Goal: Answer question/provide support

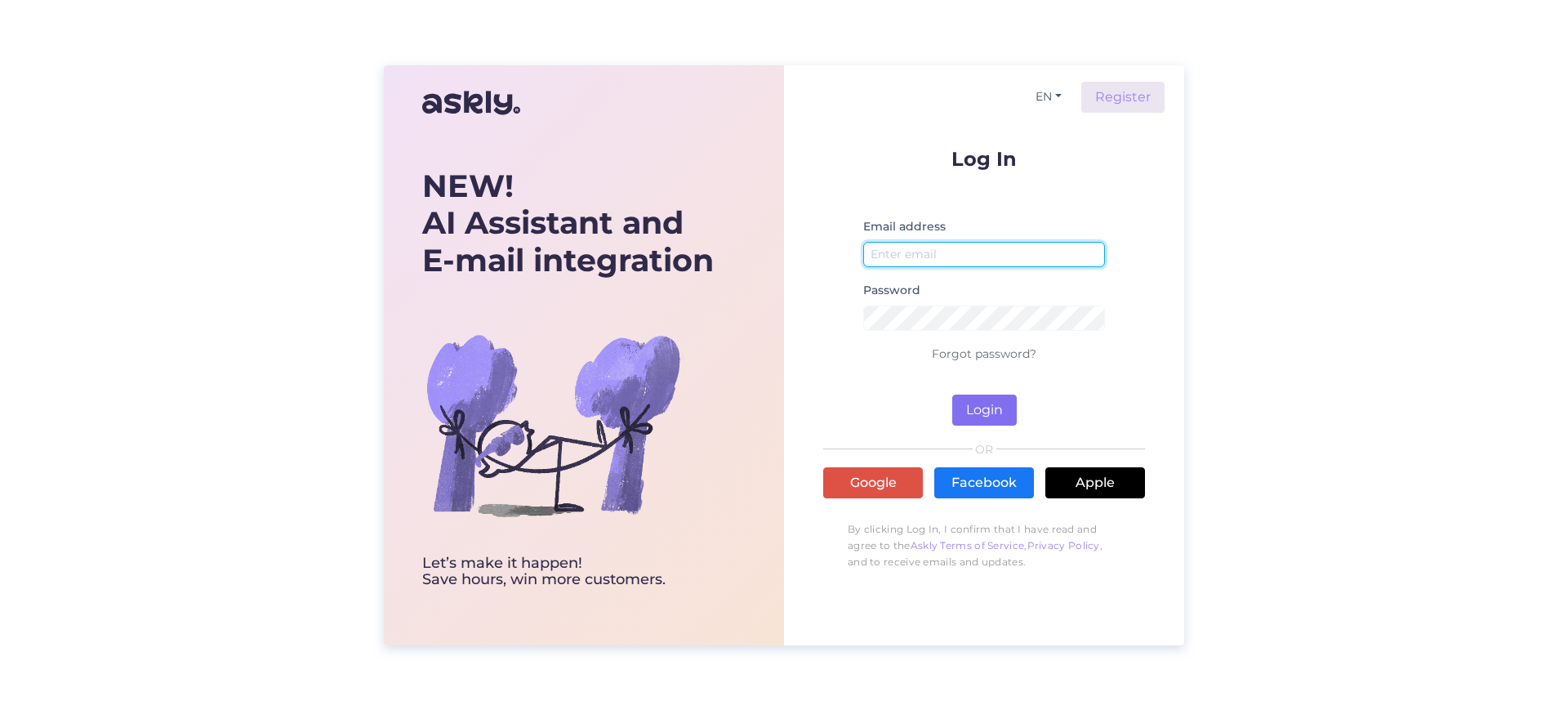
type input "[EMAIL_ADDRESS][DOMAIN_NAME]"
click at [990, 415] on button "Login" at bounding box center [985, 410] width 65 height 31
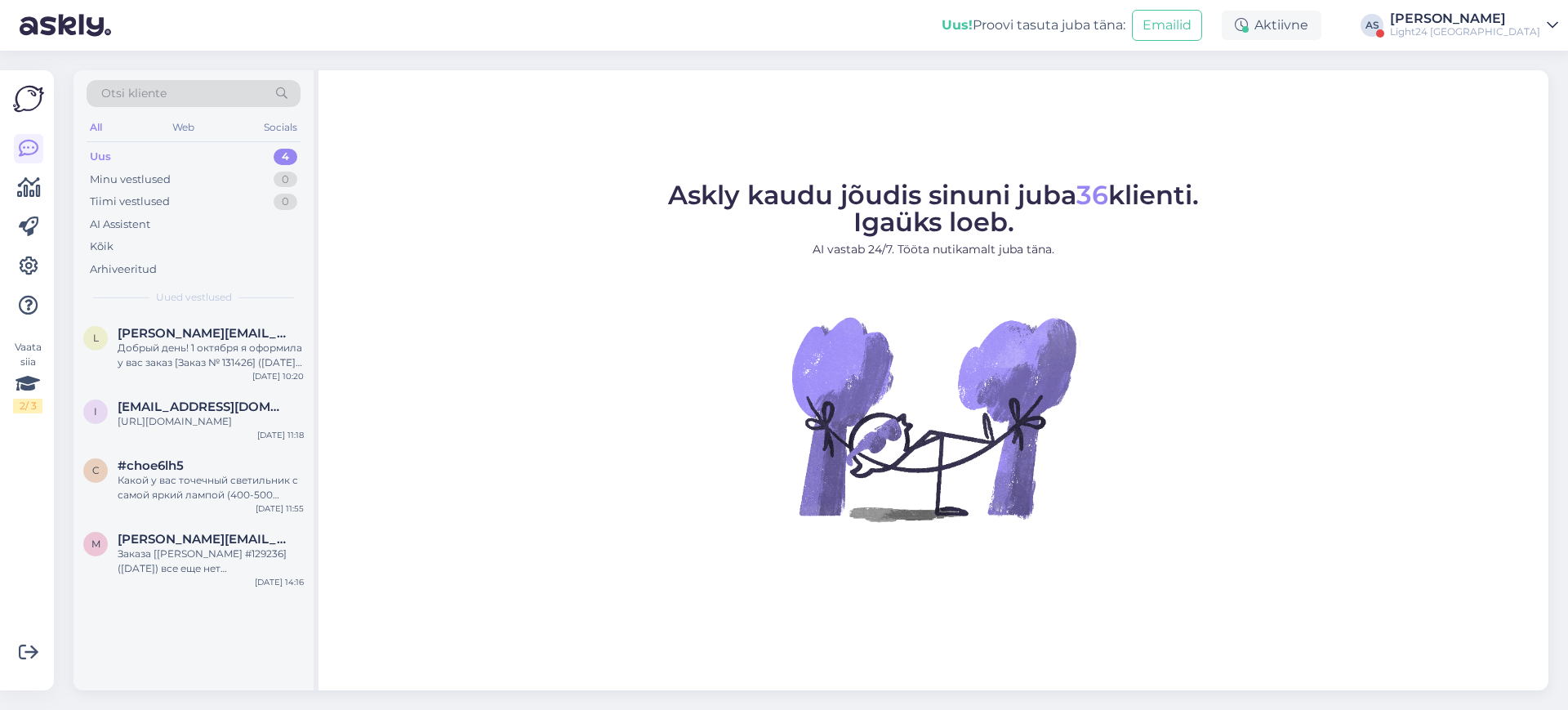
click at [1512, 30] on div "Light24 [GEOGRAPHIC_DATA]" at bounding box center [1465, 32] width 151 height 13
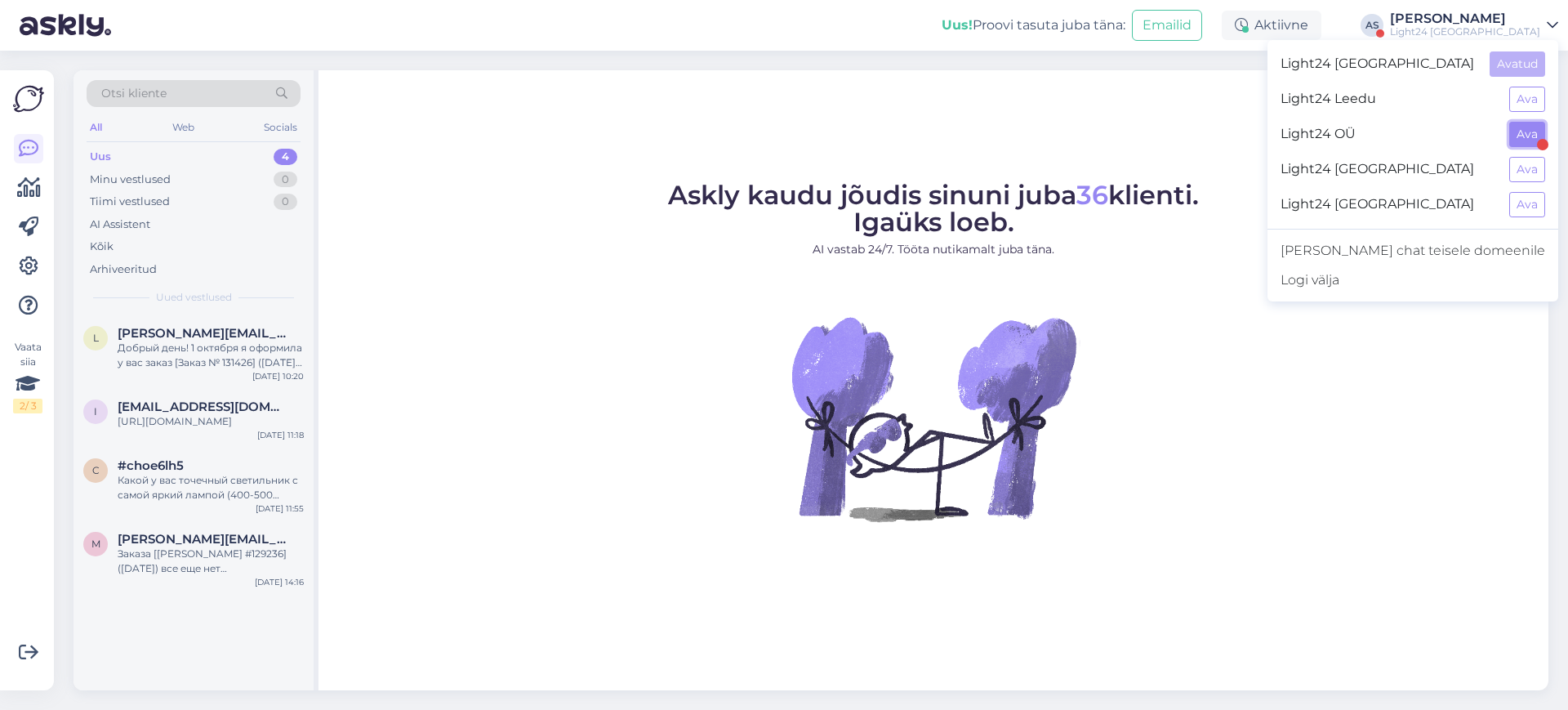
click at [1531, 132] on button "Ava" at bounding box center [1527, 134] width 36 height 25
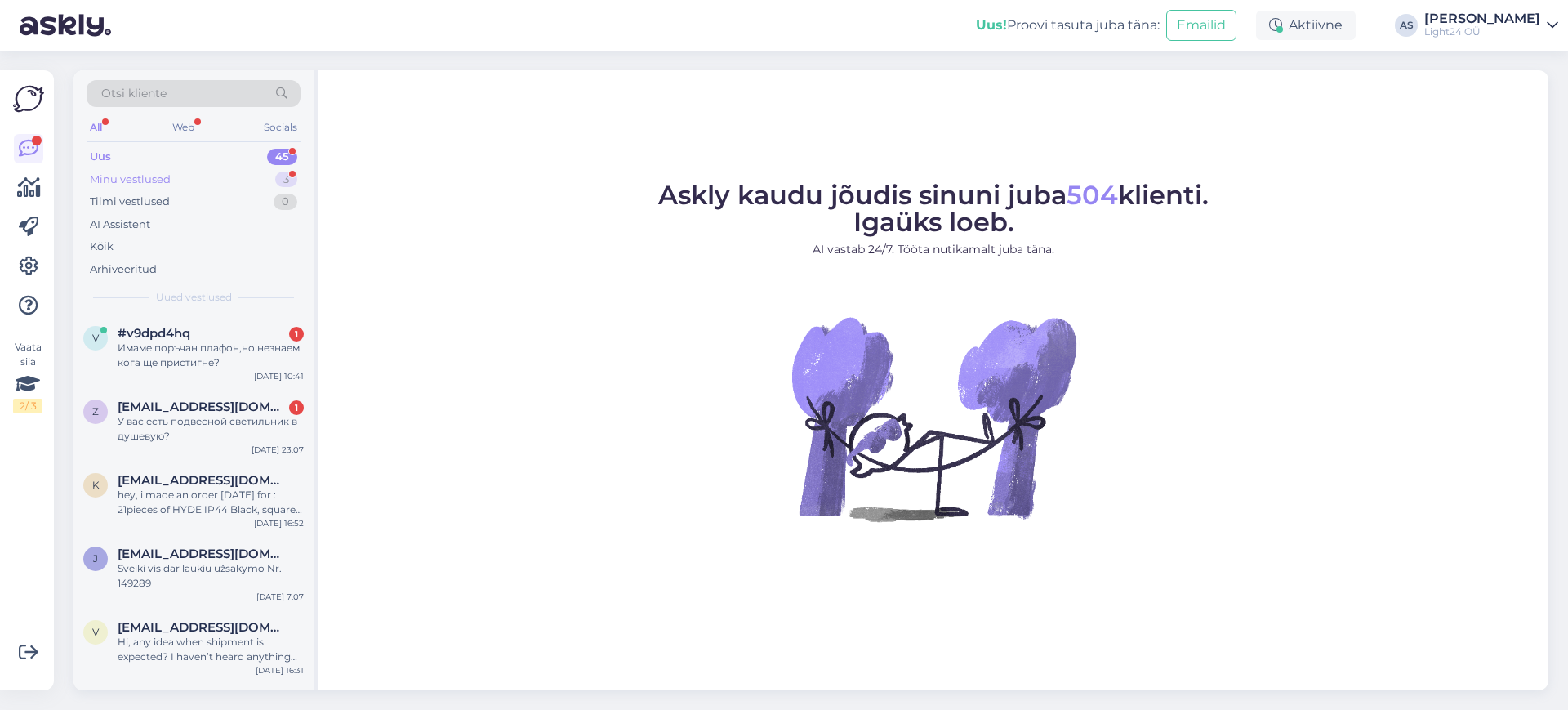
click at [144, 174] on div "Minu vestlused" at bounding box center [130, 180] width 81 height 17
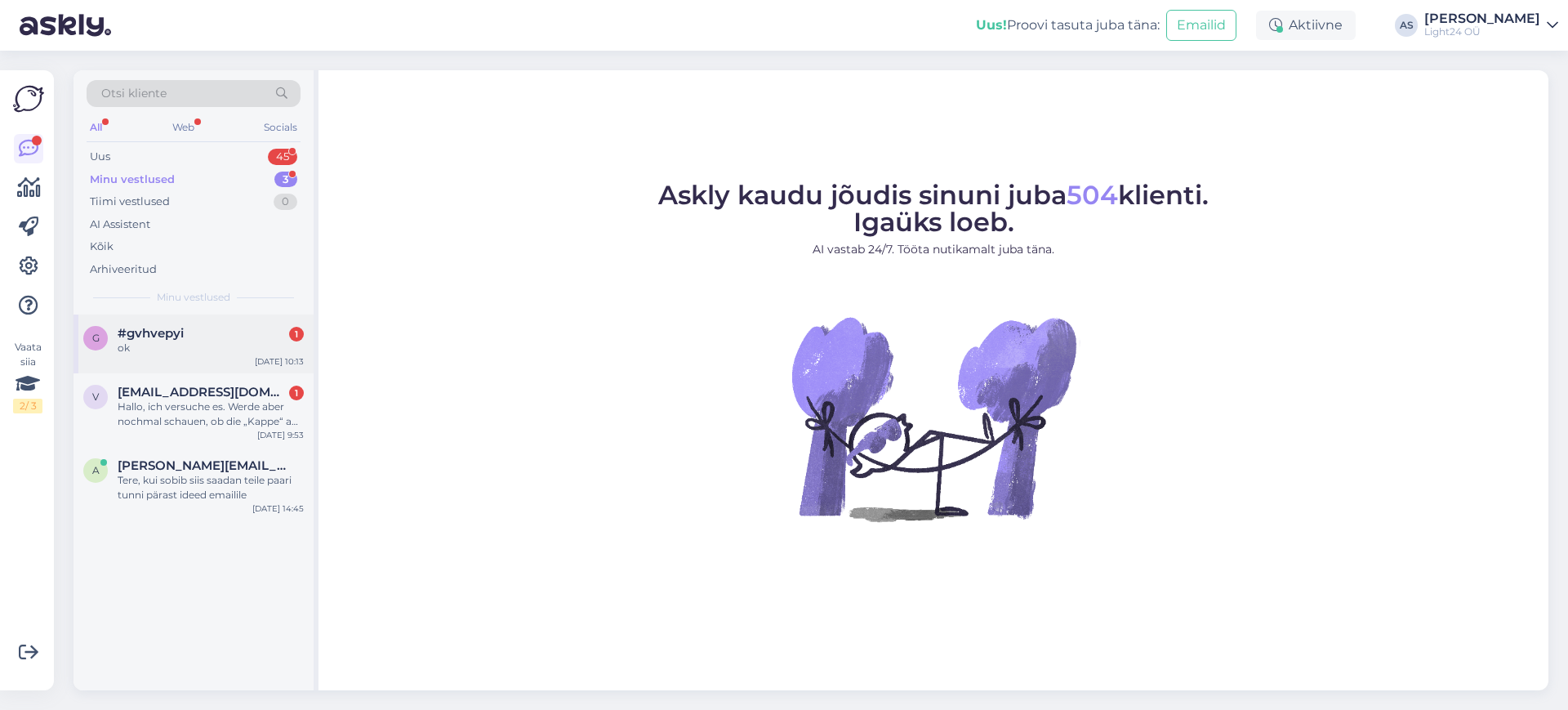
click at [164, 331] on span "#gvhvepyi" at bounding box center [150, 334] width 66 height 15
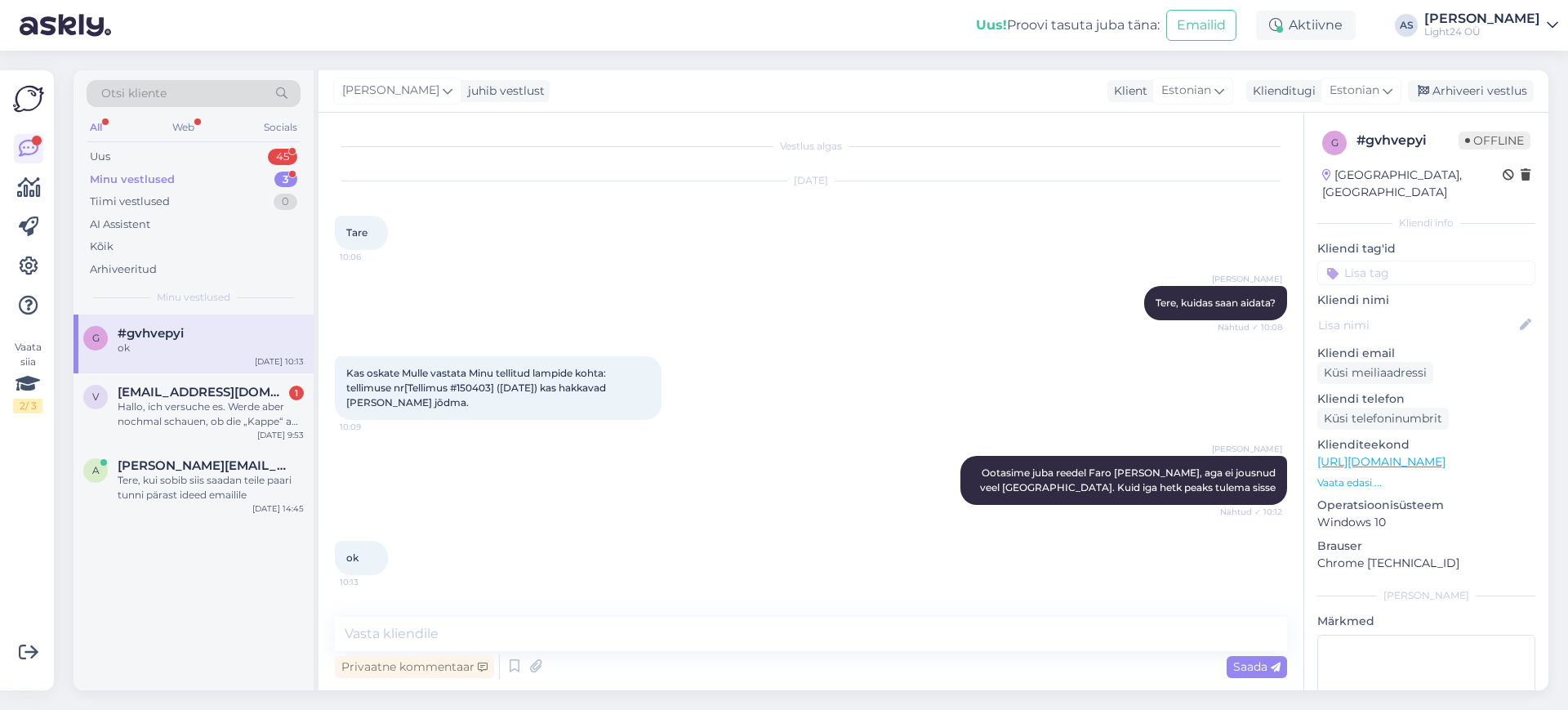
click at [157, 182] on div "Minu vestlused" at bounding box center [132, 180] width 85 height 17
click at [216, 404] on div "Hallo, ich versuche es. Werde aber nochmal schauen, ob die „Kappe“ aus [GEOGRAP…" at bounding box center [211, 414] width 186 height 29
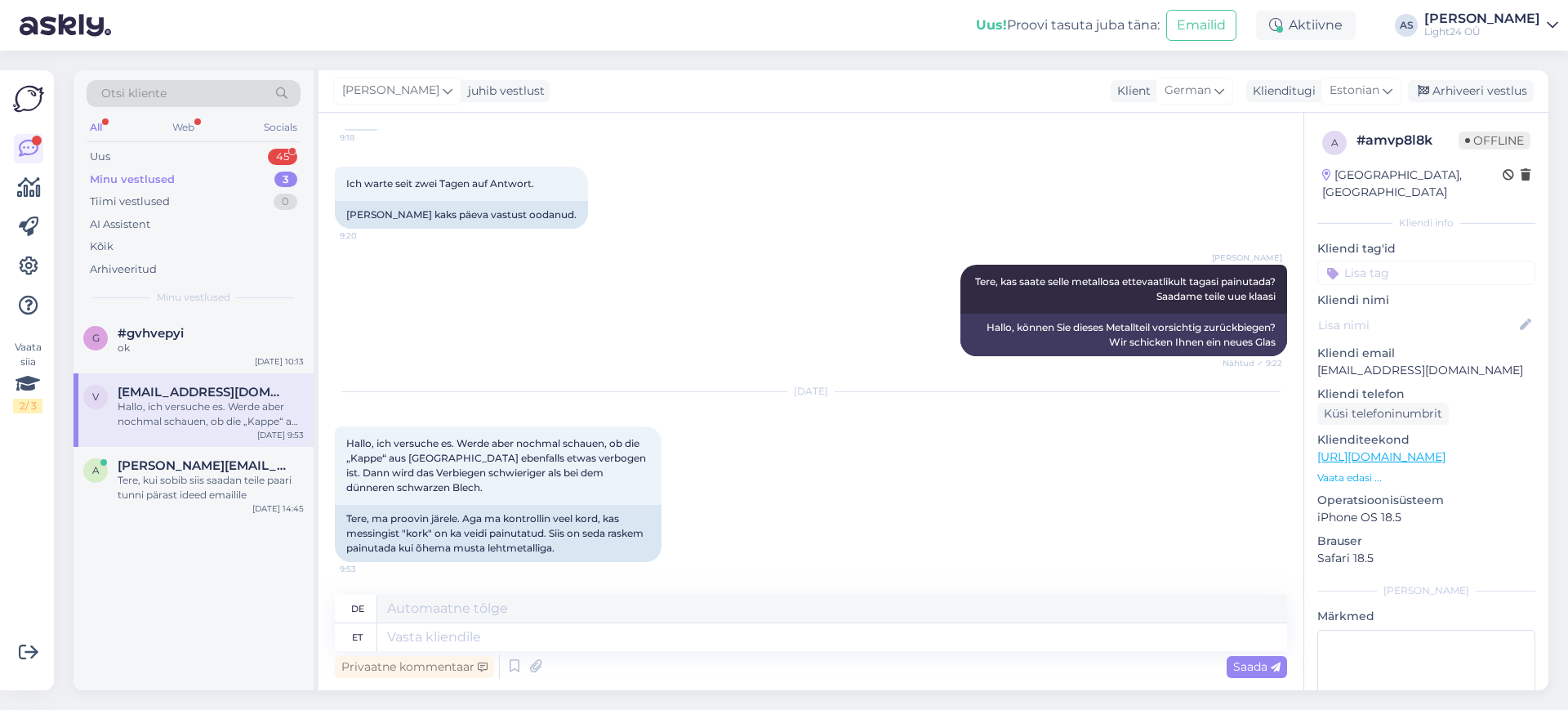
click at [151, 185] on div "Minu vestlused" at bounding box center [132, 180] width 85 height 17
click at [134, 175] on div "Minu vestlused" at bounding box center [132, 180] width 85 height 17
click at [132, 172] on div "Minu vestlused" at bounding box center [132, 180] width 85 height 17
click at [119, 151] on div "Uus 45" at bounding box center [193, 156] width 214 height 22
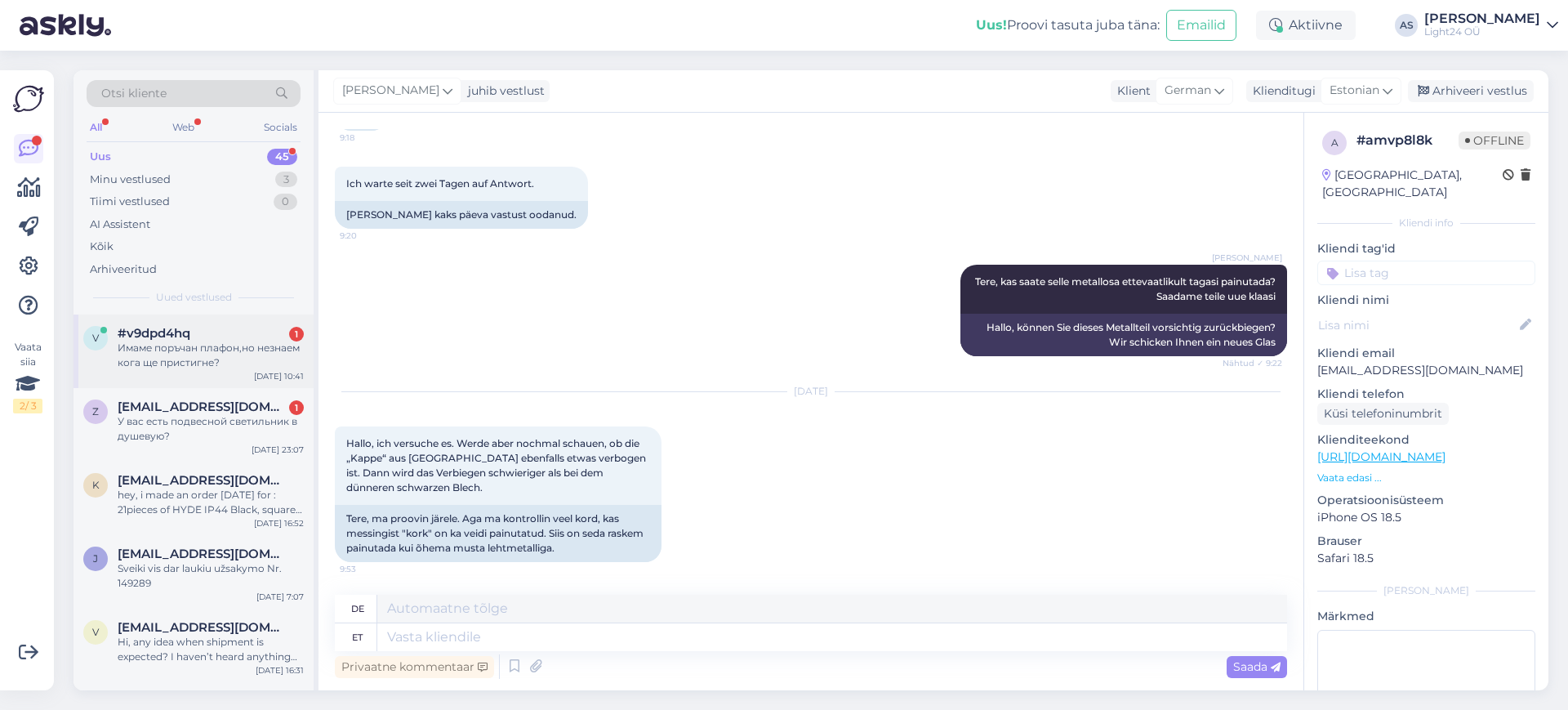
click at [199, 337] on div "#v9dpd4hq 1" at bounding box center [211, 334] width 186 height 15
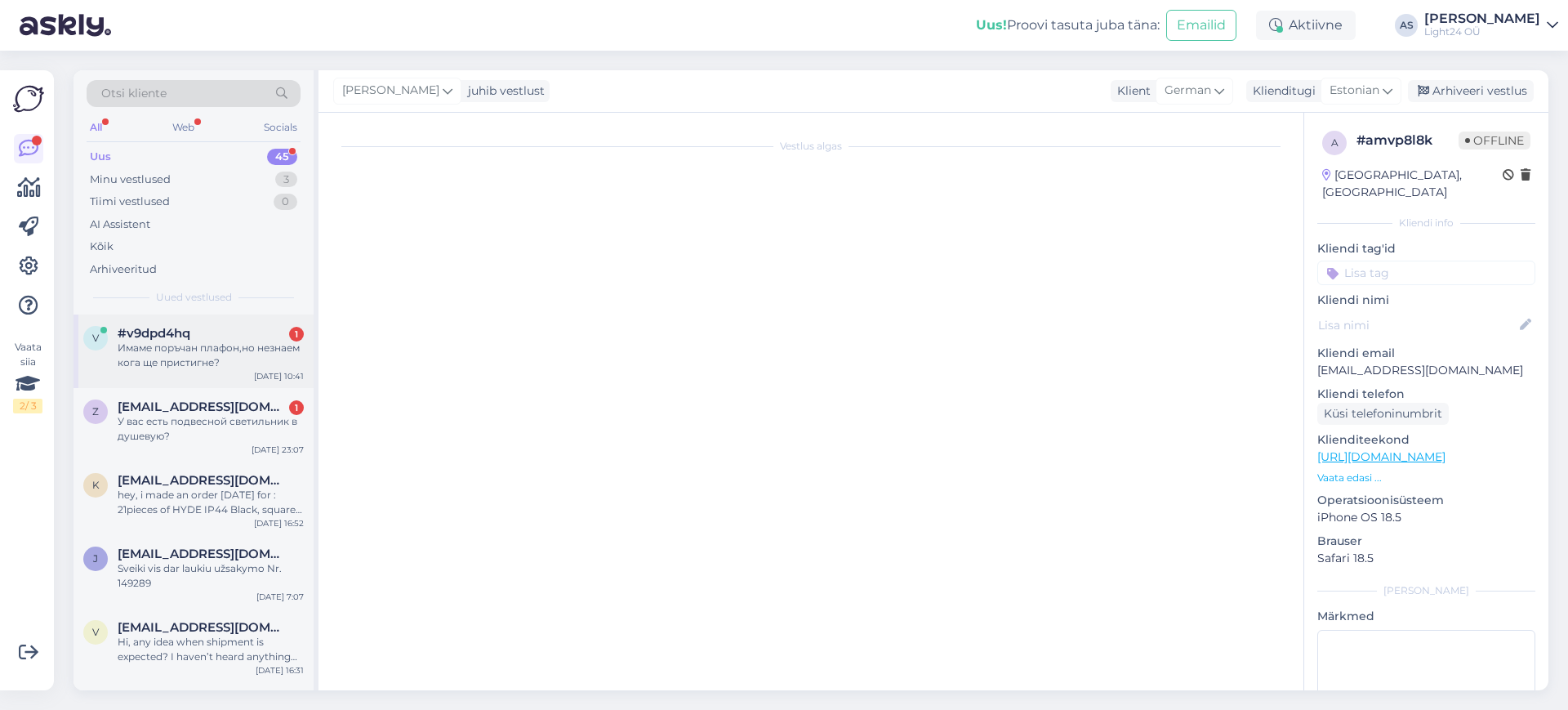
scroll to position [0, 0]
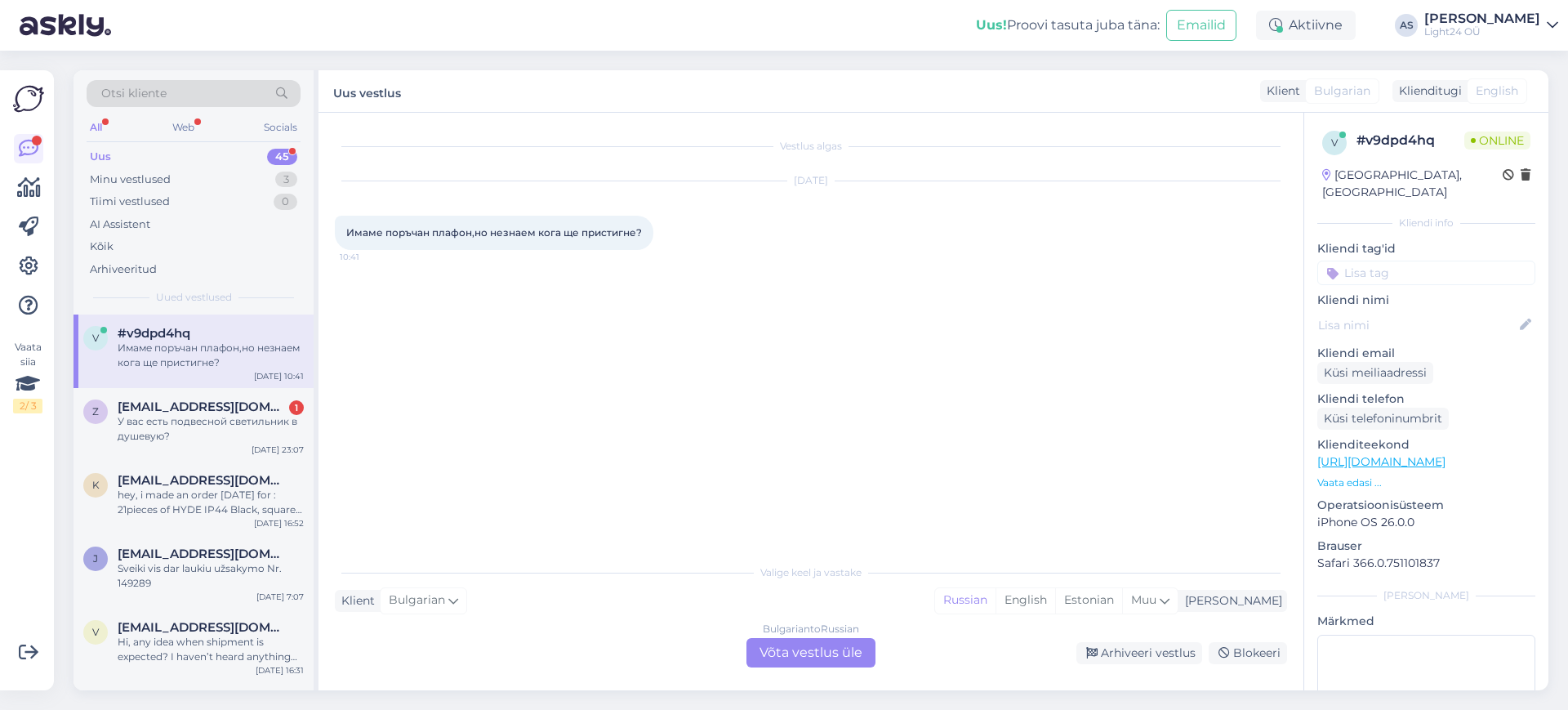
click at [812, 645] on div "Bulgarian to Russian Võta vestlus üle" at bounding box center [811, 652] width 129 height 29
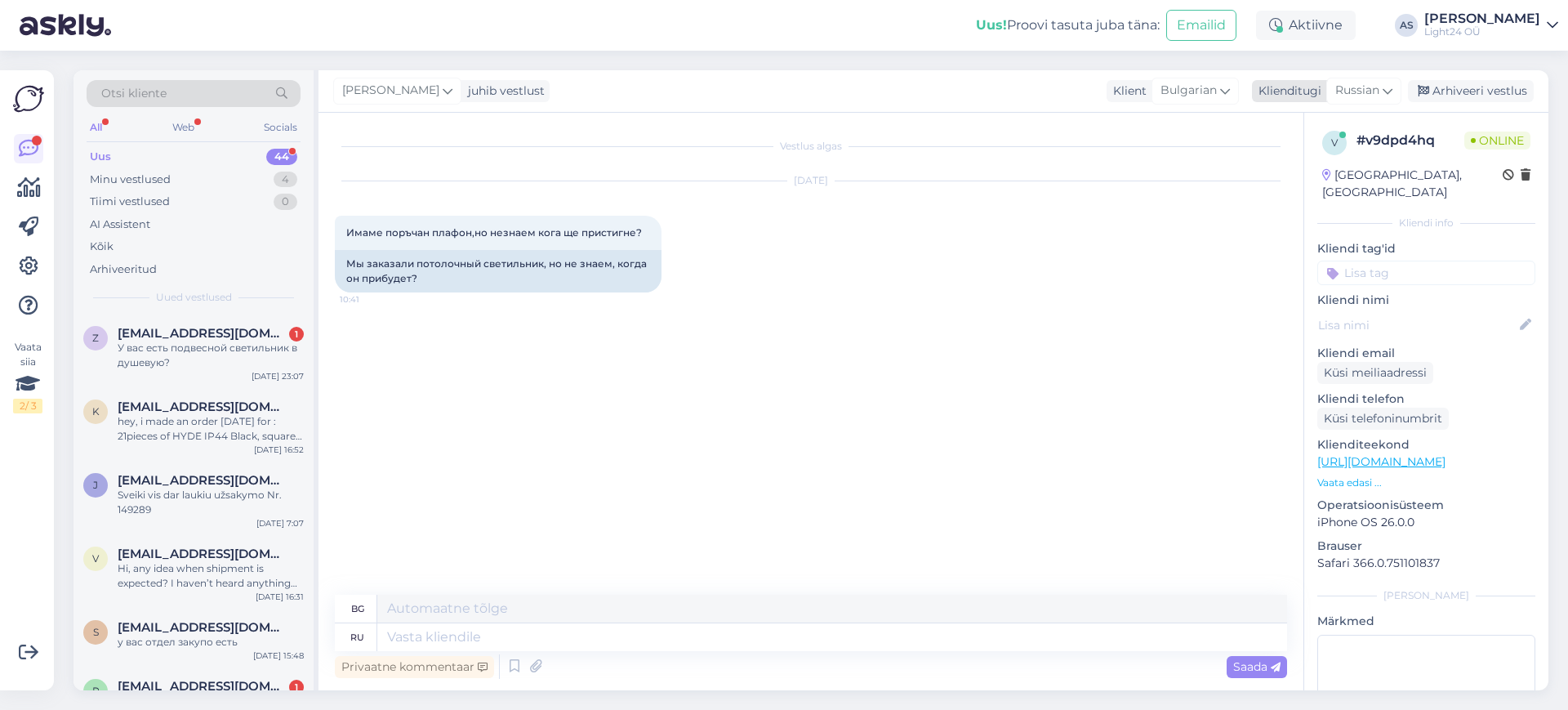
click at [1384, 90] on icon at bounding box center [1387, 91] width 10 height 18
type input "est"
click at [1270, 160] on link "Estonian" at bounding box center [1327, 163] width 180 height 26
click at [504, 635] on textarea at bounding box center [831, 637] width 910 height 27
type textarea "Tere,"
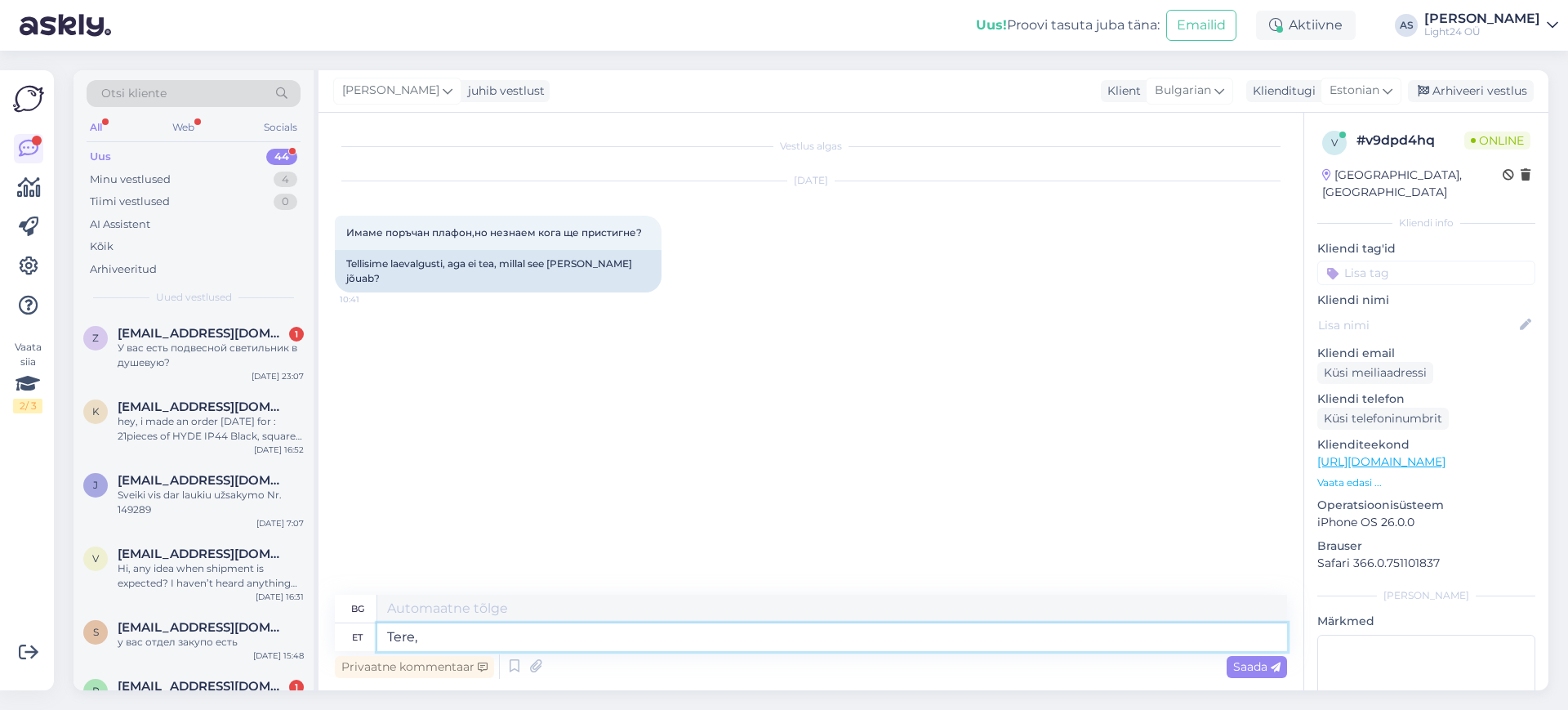
type textarea "Здравей,"
type textarea "Tere, kas"
type textarea "Здравей, е"
type textarea "Tere, kas oskate"
type textarea "Здравей, можеш ли"
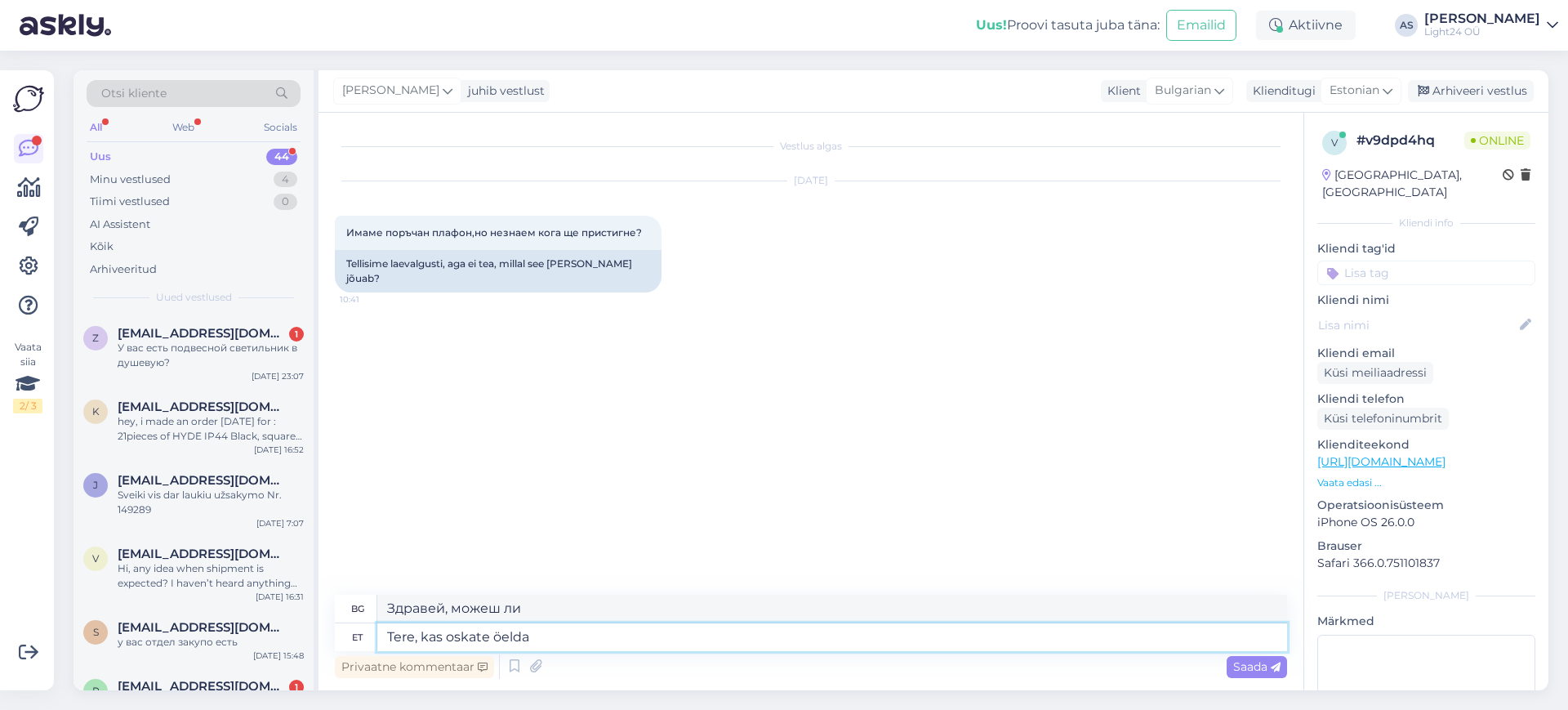
type textarea "Tere, kas oskate öelda t"
type textarea "Здравейте, можете ли да ми кажете?"
type textarea "Tere, kas oskate öelda tellimuse n"
type textarea "Здравейте, можете ли да ми кажете каква е поръчката?"
type textarea "Tere, kas oskate öelda tellimuse numbri"
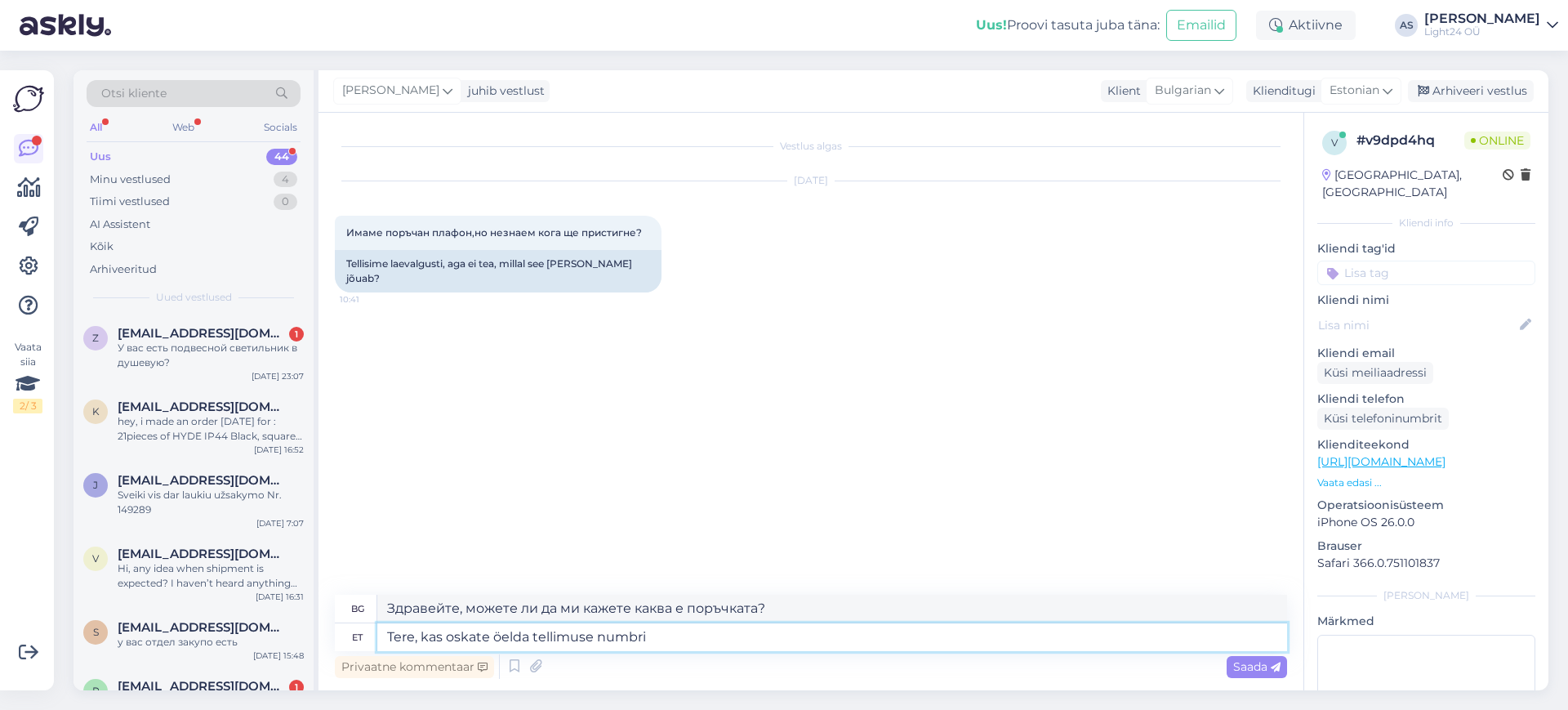
type textarea "Здравейте, можете ли да ми кажете номера на поръчката?"
type textarea "Tere, kas oskate öelda tellimuse numbri?"
click at [1251, 667] on span "Saada" at bounding box center [1257, 667] width 47 height 15
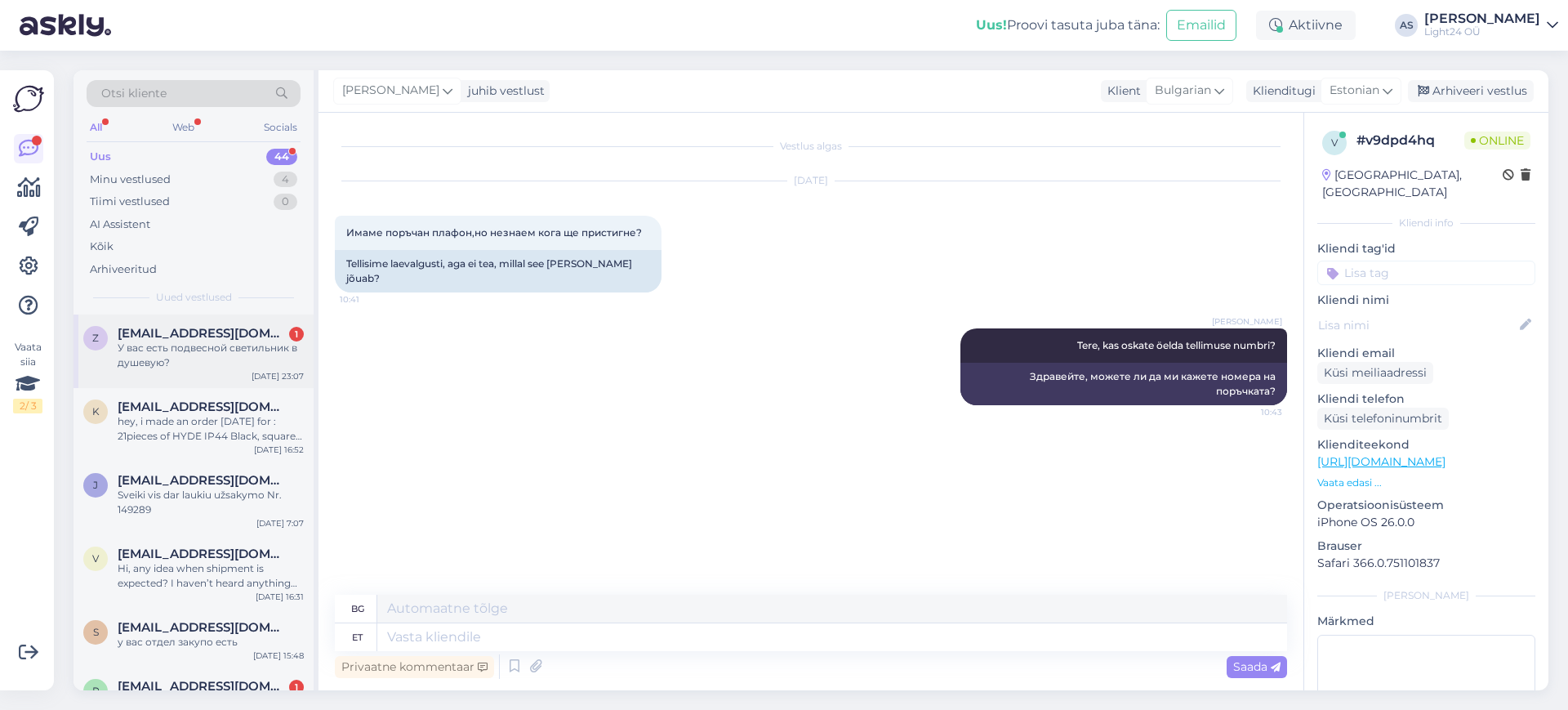
click at [173, 329] on span "[EMAIL_ADDRESS][DOMAIN_NAME]" at bounding box center [202, 334] width 170 height 15
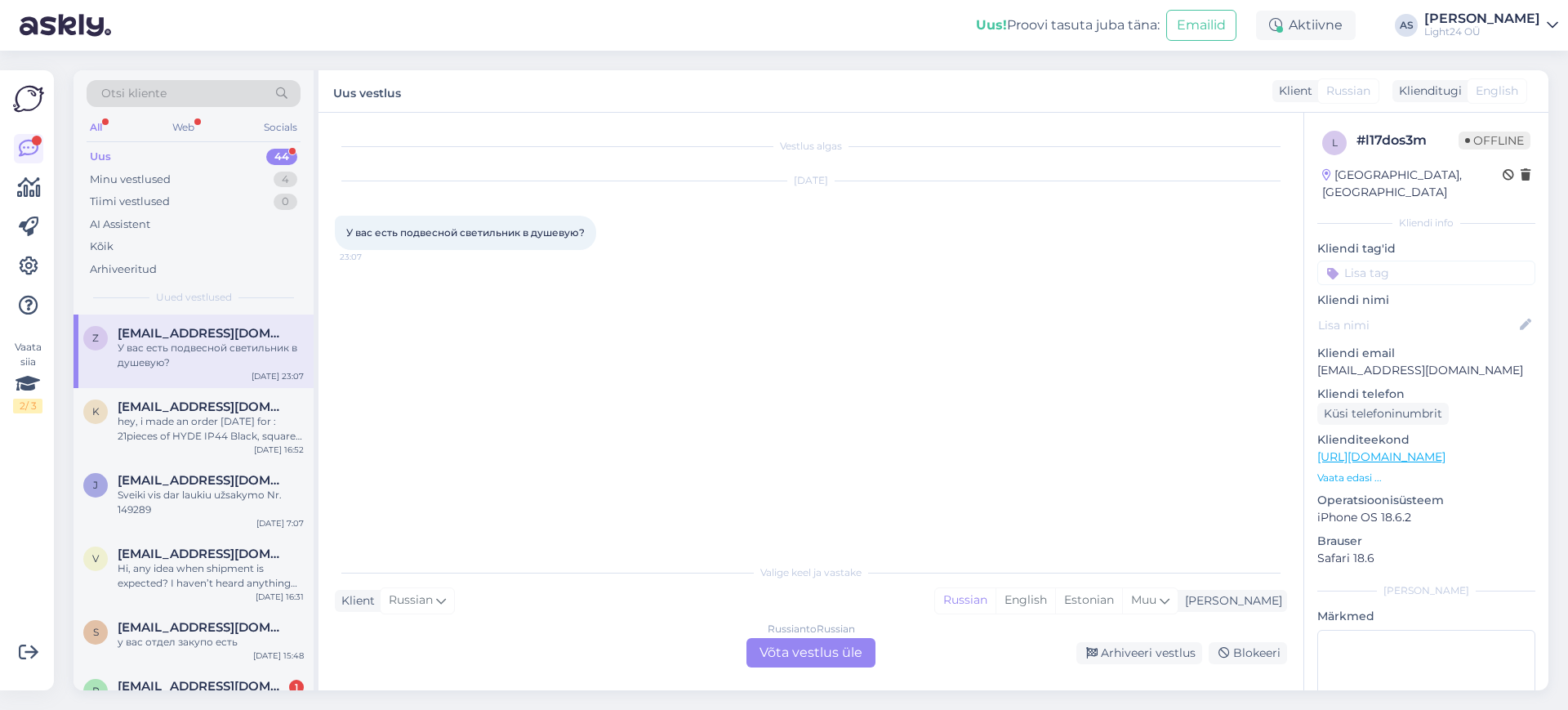
click at [822, 656] on div "Russian to Russian Võta vestlus üle" at bounding box center [811, 652] width 129 height 29
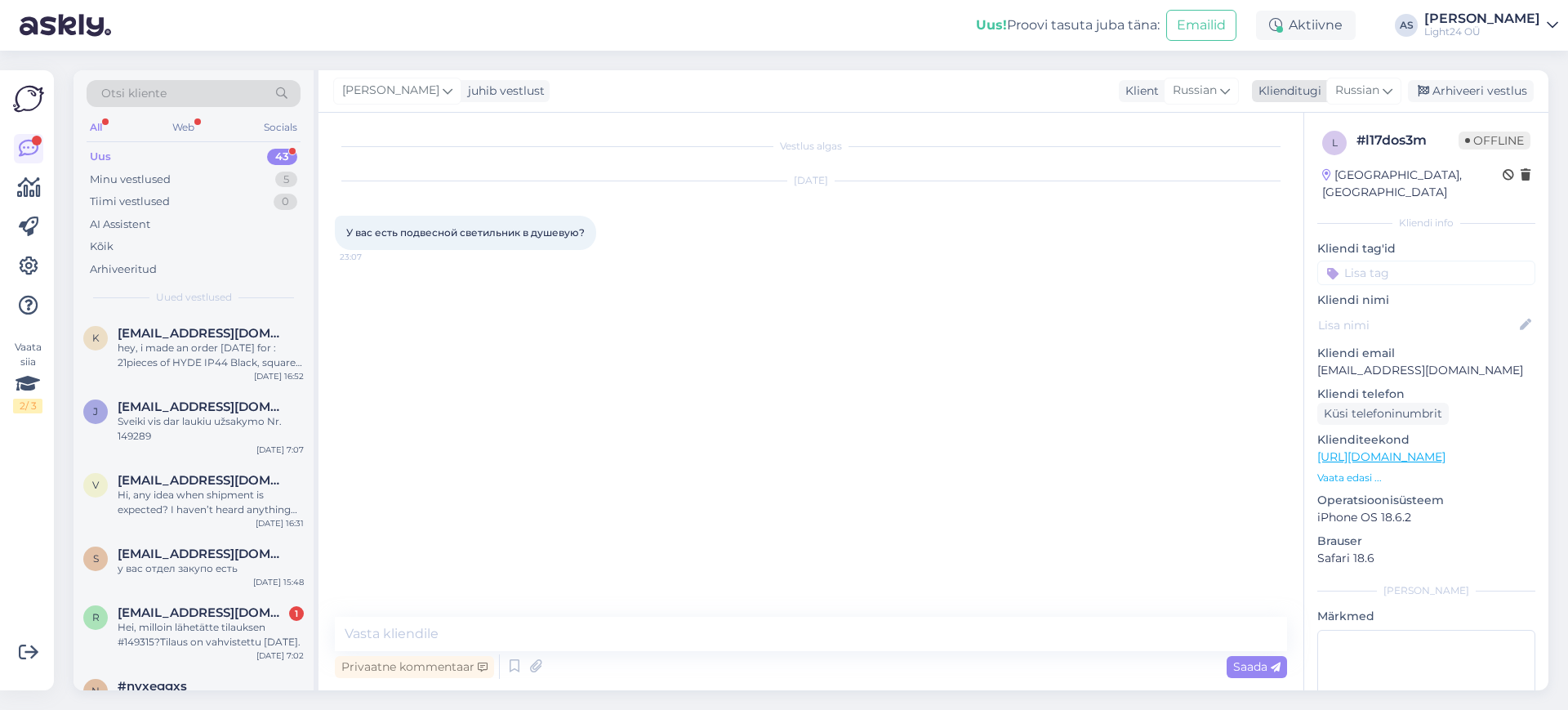
click at [1385, 92] on icon at bounding box center [1387, 91] width 10 height 18
click at [1276, 157] on link "Estonian" at bounding box center [1327, 163] width 180 height 26
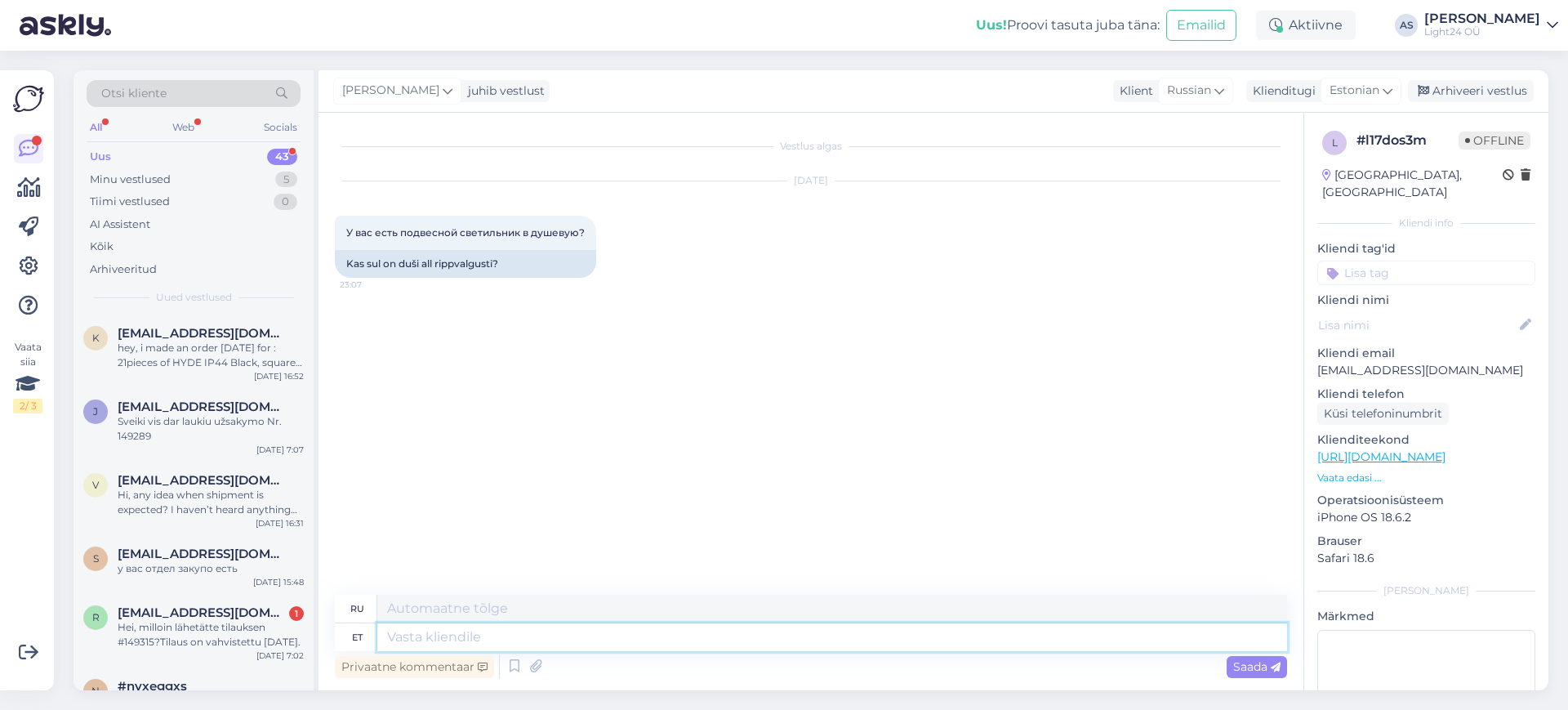
click at [458, 641] on textarea at bounding box center [831, 637] width 910 height 27
click at [475, 639] on textarea at bounding box center [831, 637] width 910 height 27
type textarea "Tere, s"
type textarea "Привет,"
type textarea "Tere, siin"
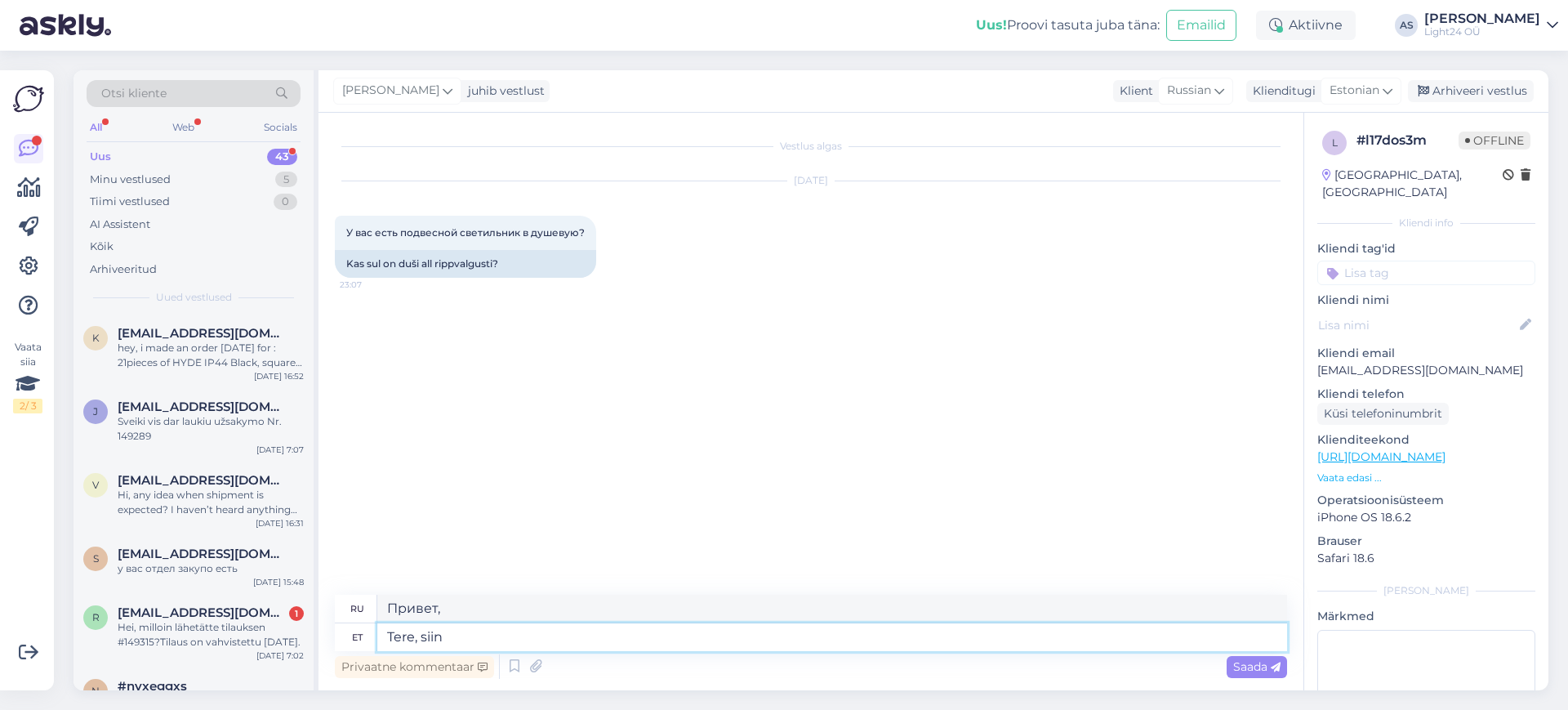
type textarea "Привет, здесь"
type textarea "Tere, siin on mõ"
type textarea "Привет, вот оно"
type textarea "Tere, siin on mõned va"
type textarea "Привет, вот некоторые"
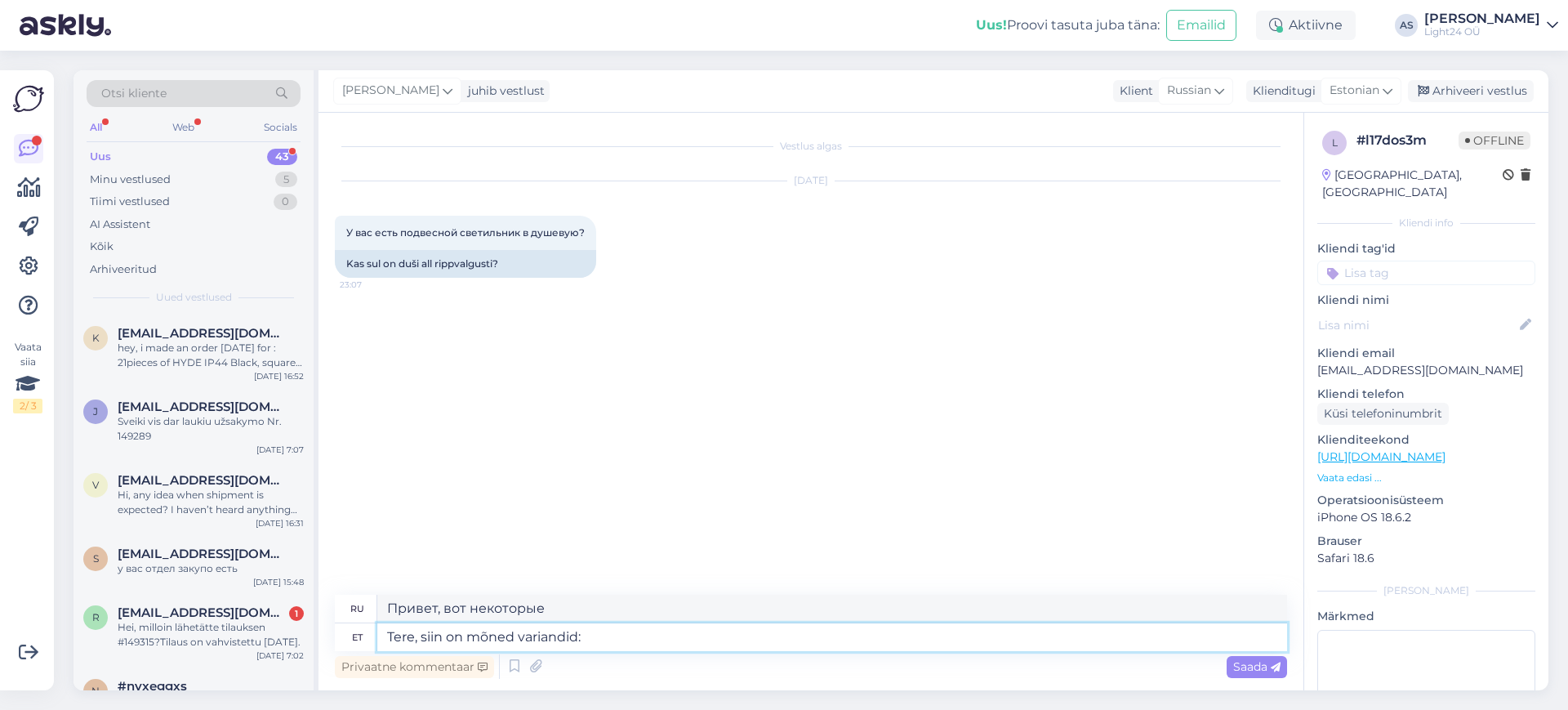
type textarea "Tere, siin on mõned variandid:"
type textarea "Привет, вот несколько вариантов:"
type textarea "Tere, siin on mõned variandid"
type textarea "Привет, вот несколько вариантов"
type textarea "Tere, siin on mõned variandid"
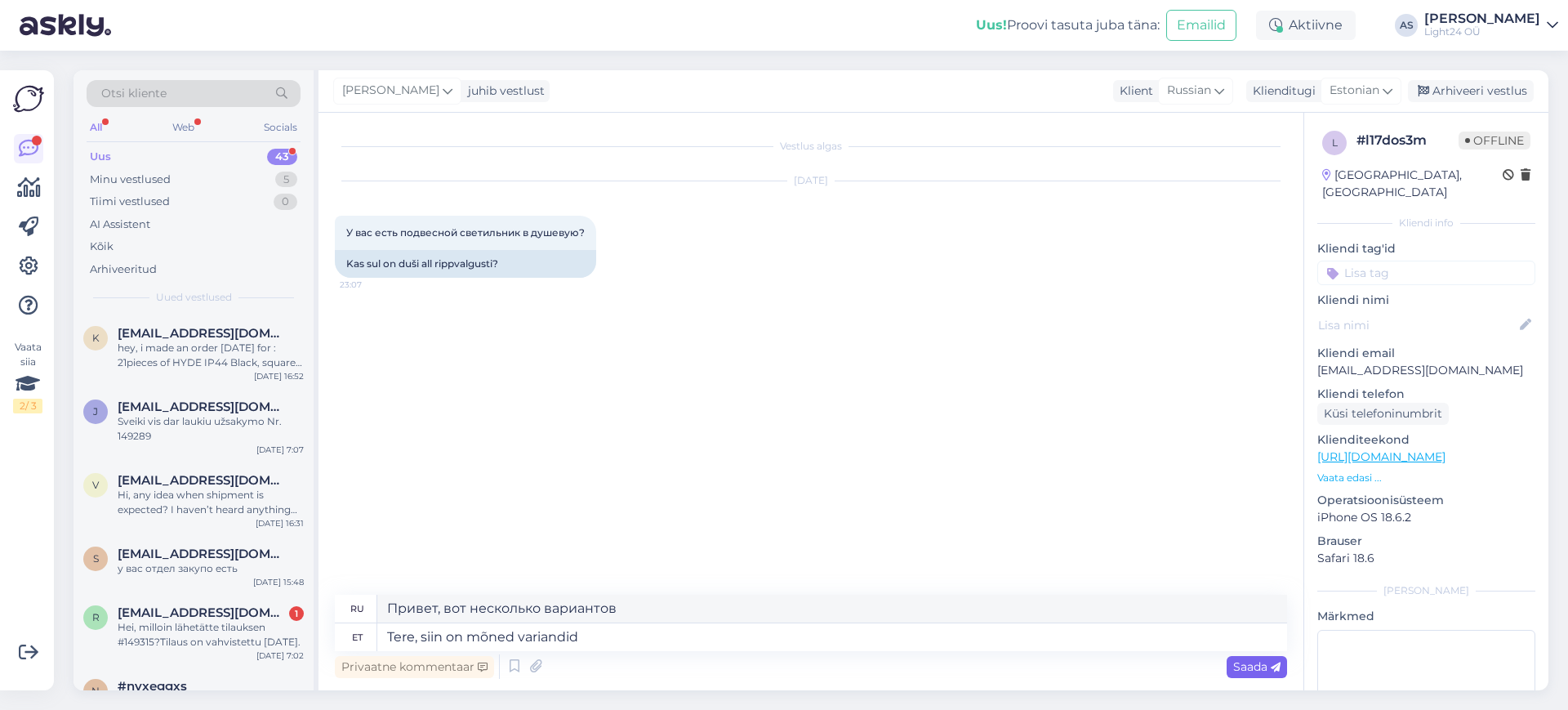
click at [1243, 658] on div "Saada" at bounding box center [1257, 667] width 61 height 22
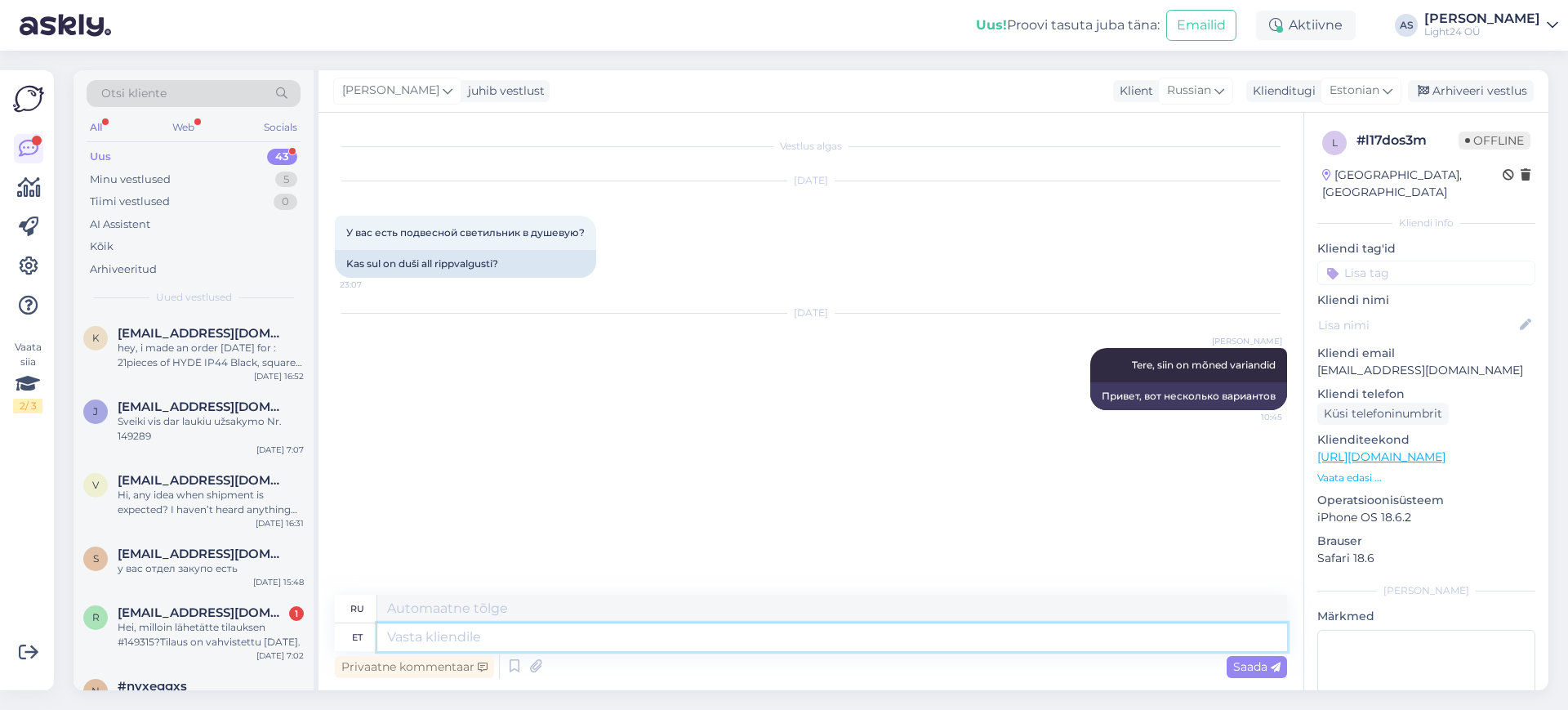
click at [683, 636] on textarea at bounding box center [831, 637] width 910 height 27
paste textarea "[URL][DOMAIN_NAME]"
type textarea "[URL][DOMAIN_NAME]"
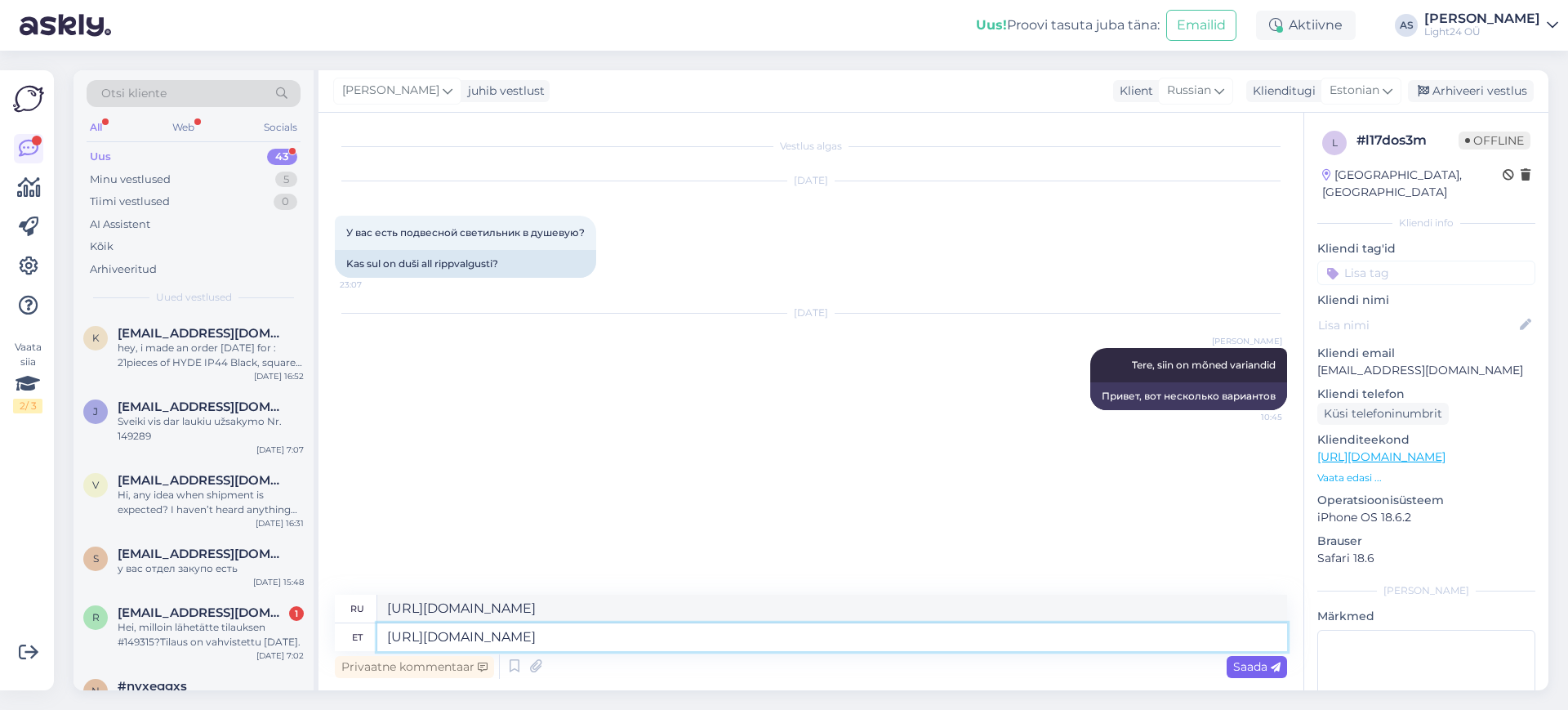
type textarea "[URL][DOMAIN_NAME]"
click at [1264, 667] on span "Saada" at bounding box center [1257, 667] width 47 height 15
